Goal: Task Accomplishment & Management: Manage account settings

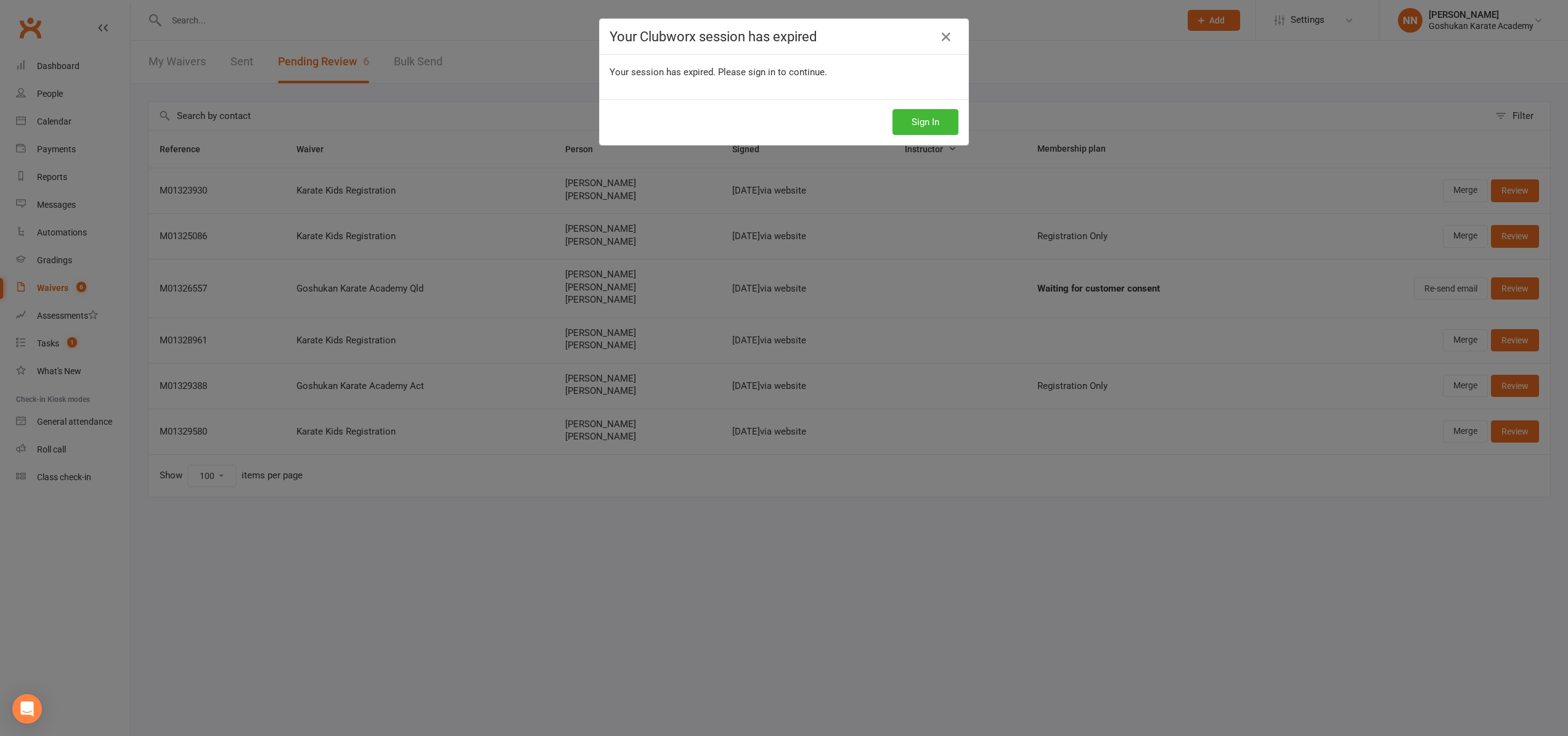
select select "100"
click at [920, 127] on button "Sign In" at bounding box center [925, 122] width 66 height 26
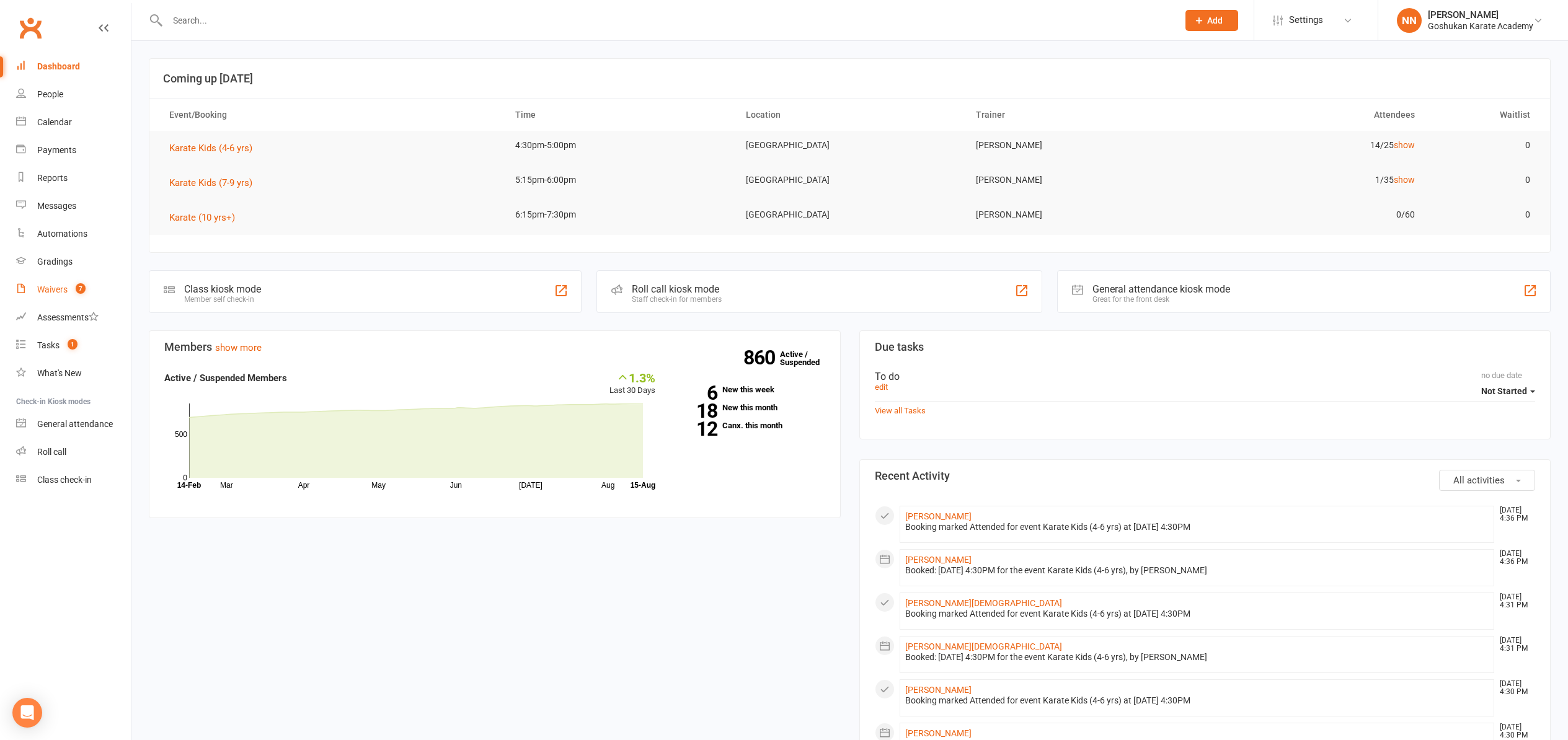
click at [56, 287] on div "Waivers" at bounding box center [53, 289] width 30 height 10
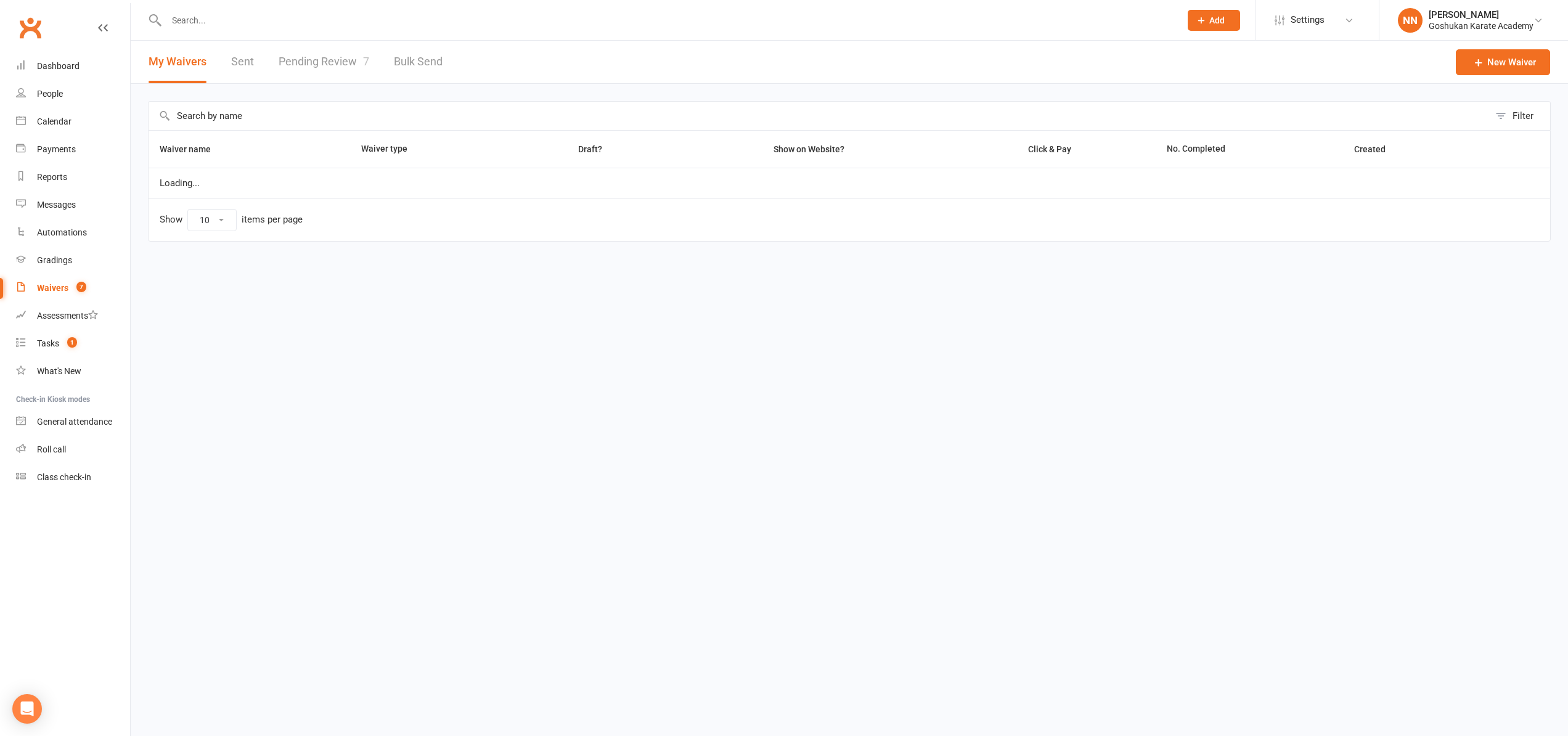
select select "100"
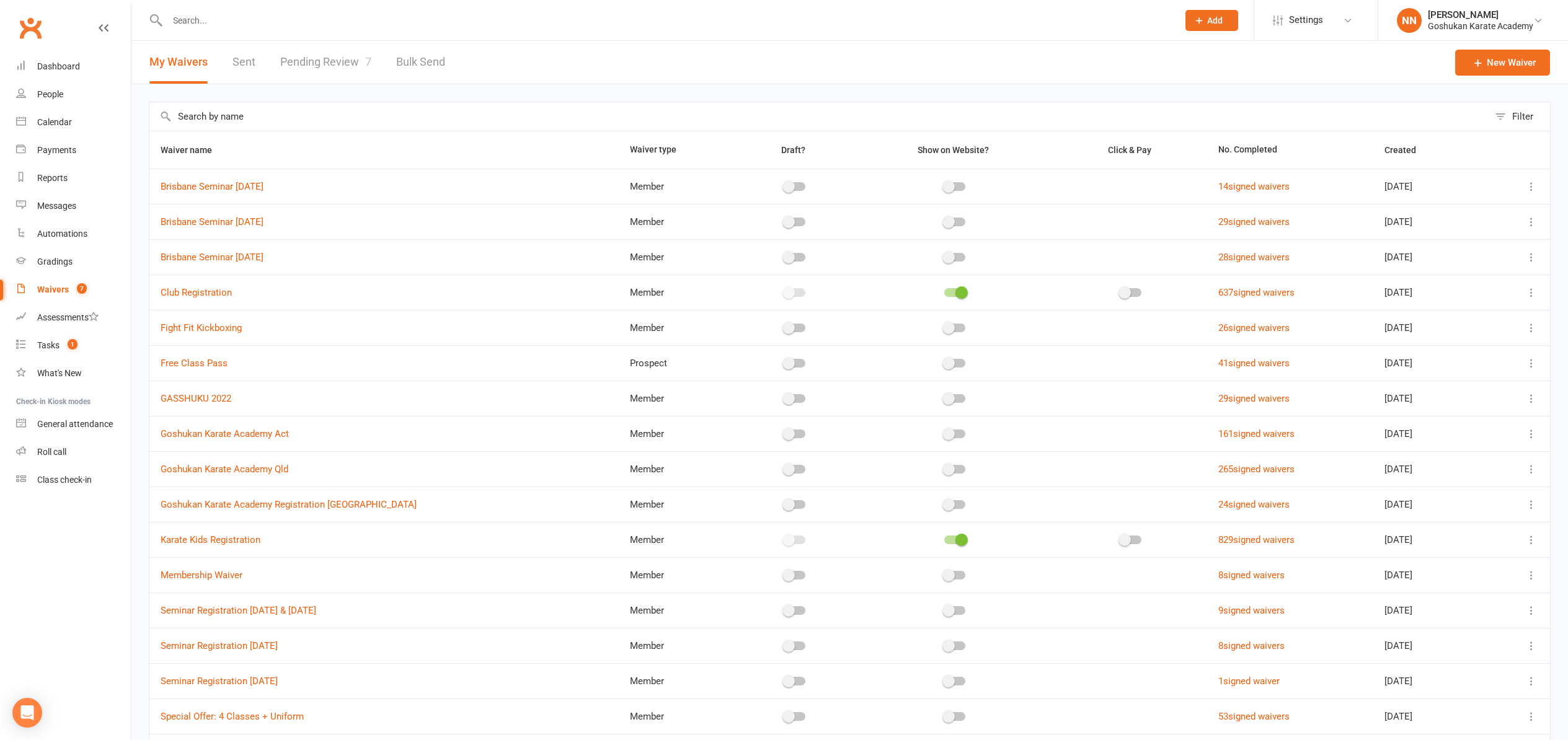
click at [306, 59] on link "Pending Review 7" at bounding box center [326, 62] width 91 height 43
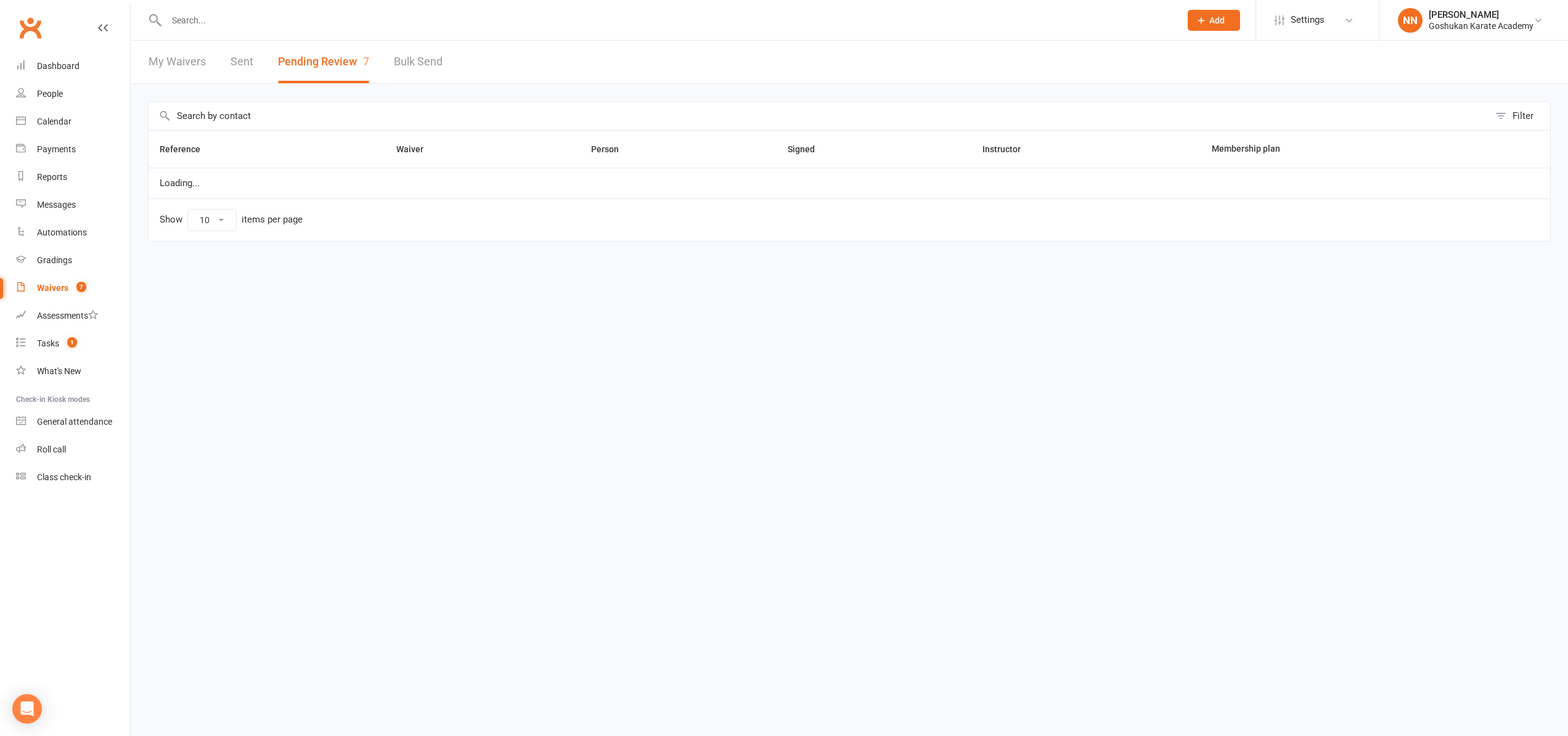
select select "100"
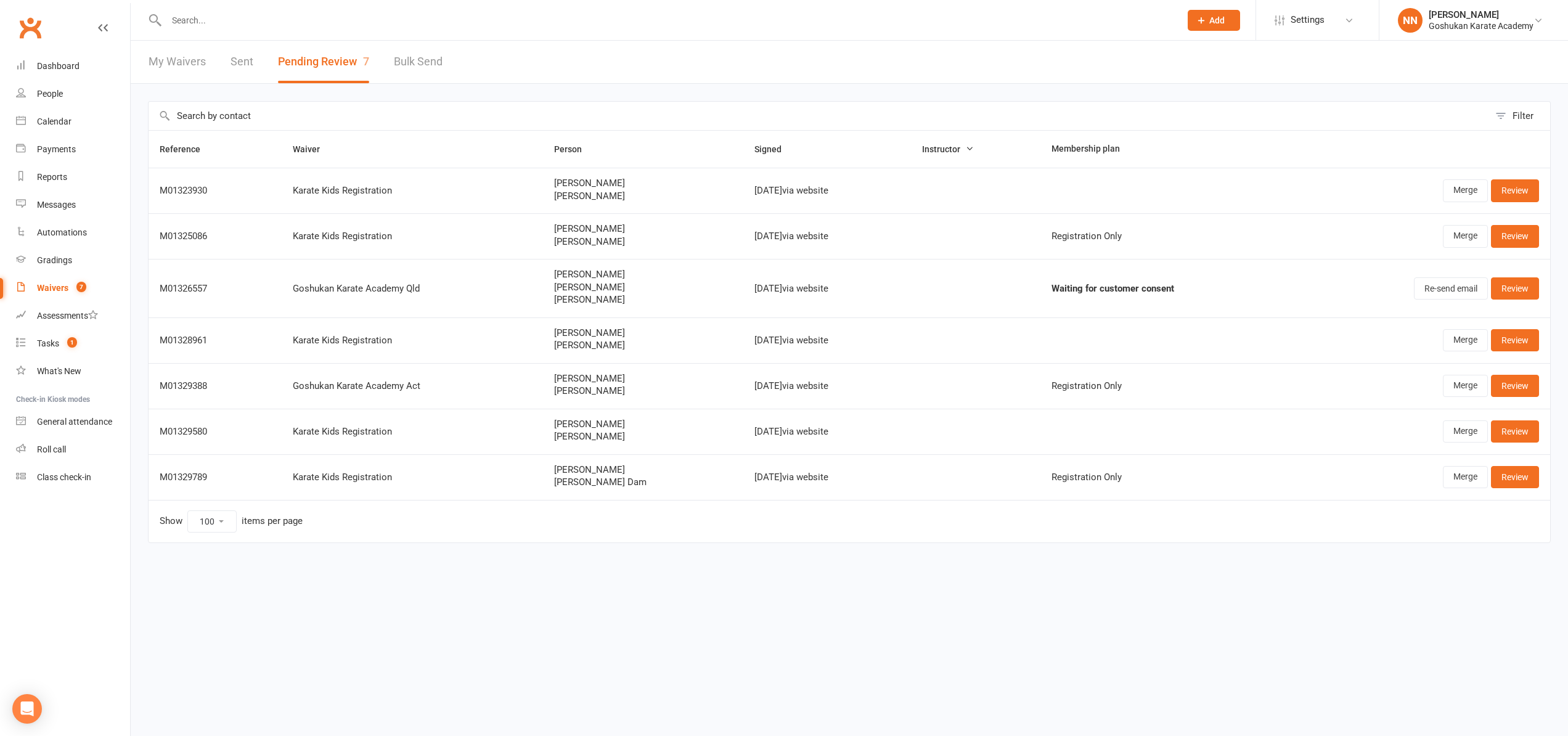
click at [335, 63] on button "Pending Review 7" at bounding box center [323, 62] width 91 height 43
